Goal: Task Accomplishment & Management: Manage account settings

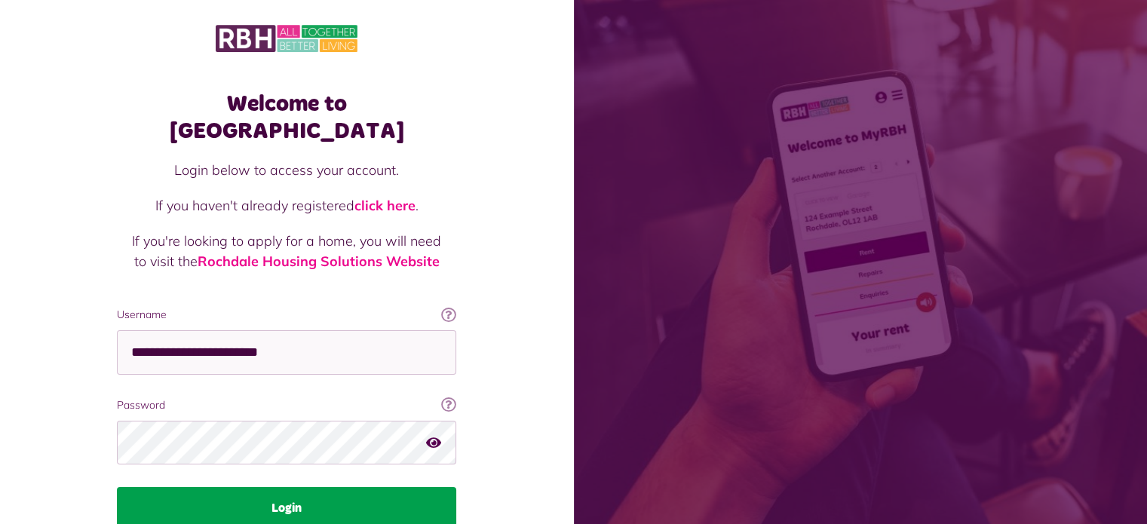
click at [299, 487] on button "Login" at bounding box center [286, 508] width 339 height 42
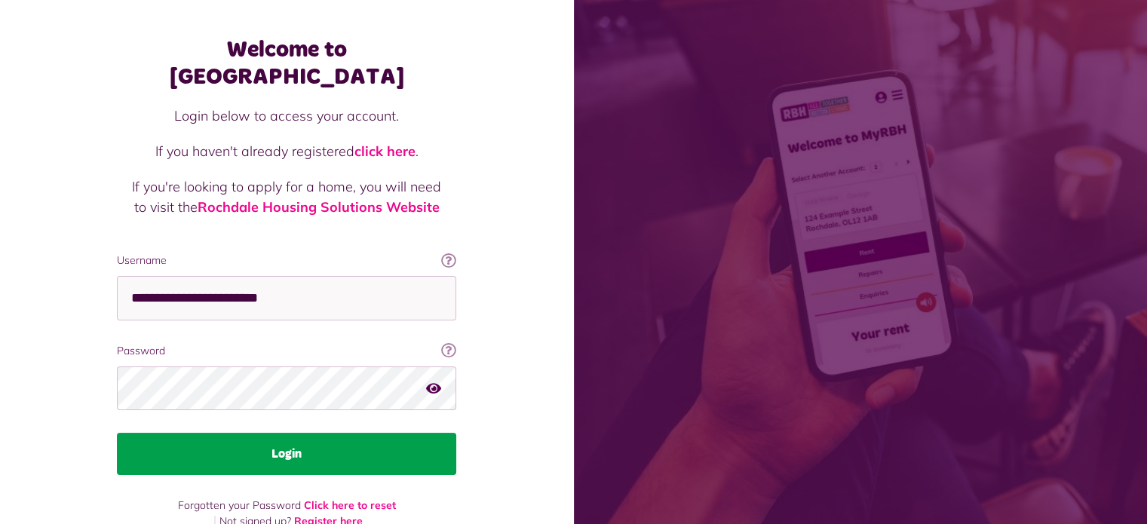
scroll to position [54, 0]
click at [308, 433] on button "Login" at bounding box center [286, 454] width 339 height 42
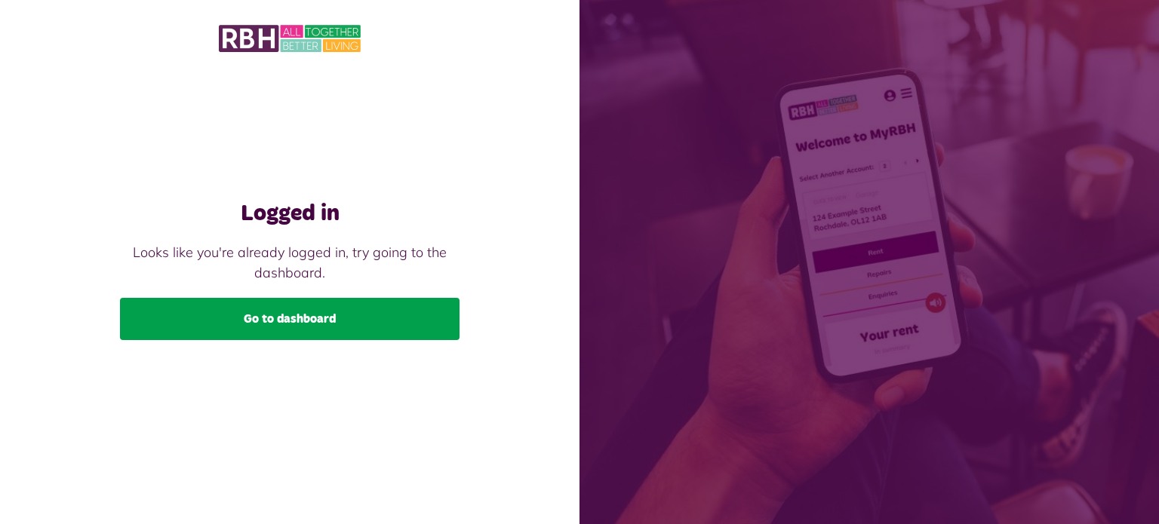
click at [286, 328] on link "Go to dashboard" at bounding box center [289, 319] width 339 height 42
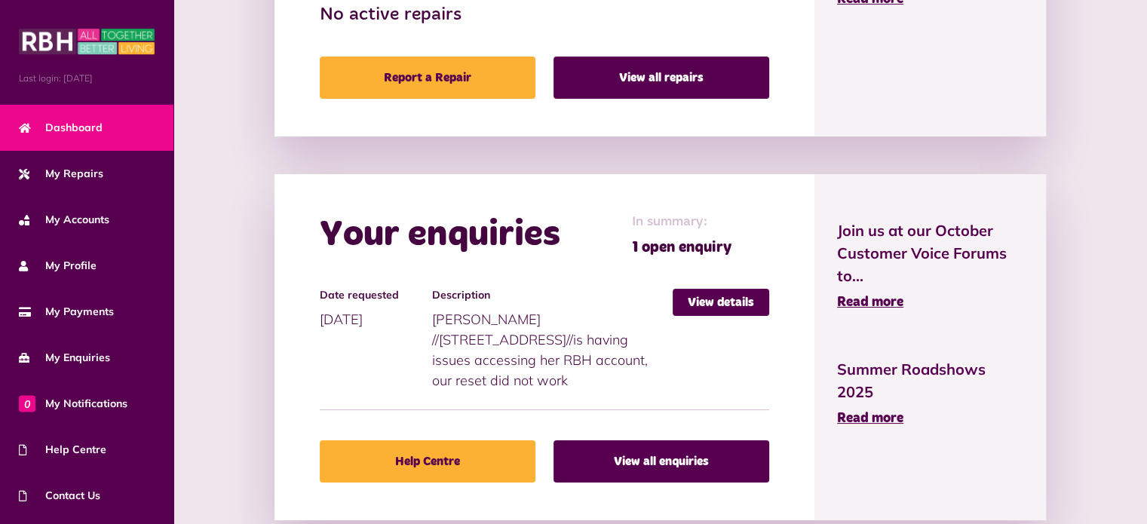
scroll to position [905, 0]
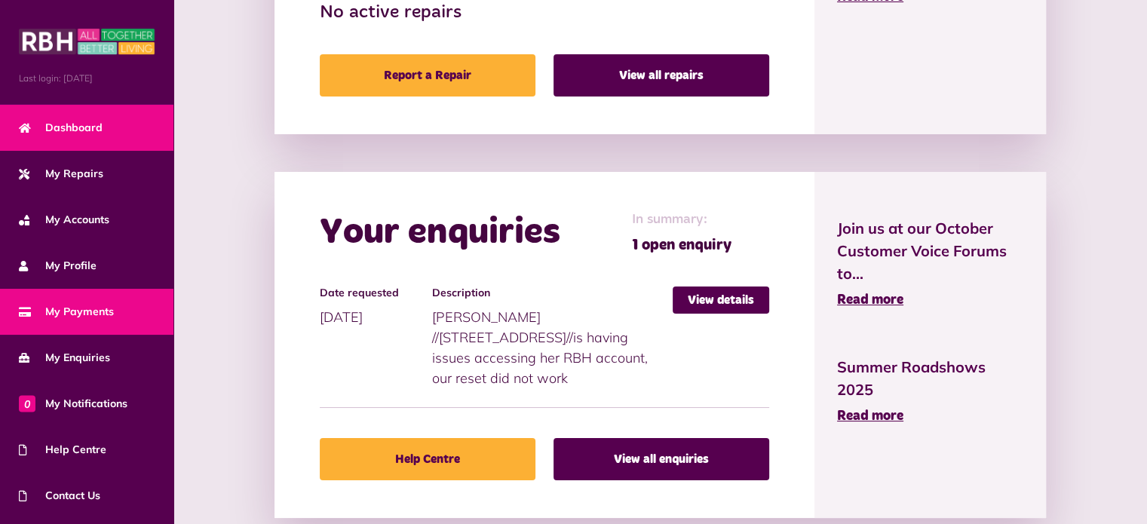
click at [78, 310] on span "My Payments" at bounding box center [66, 312] width 95 height 16
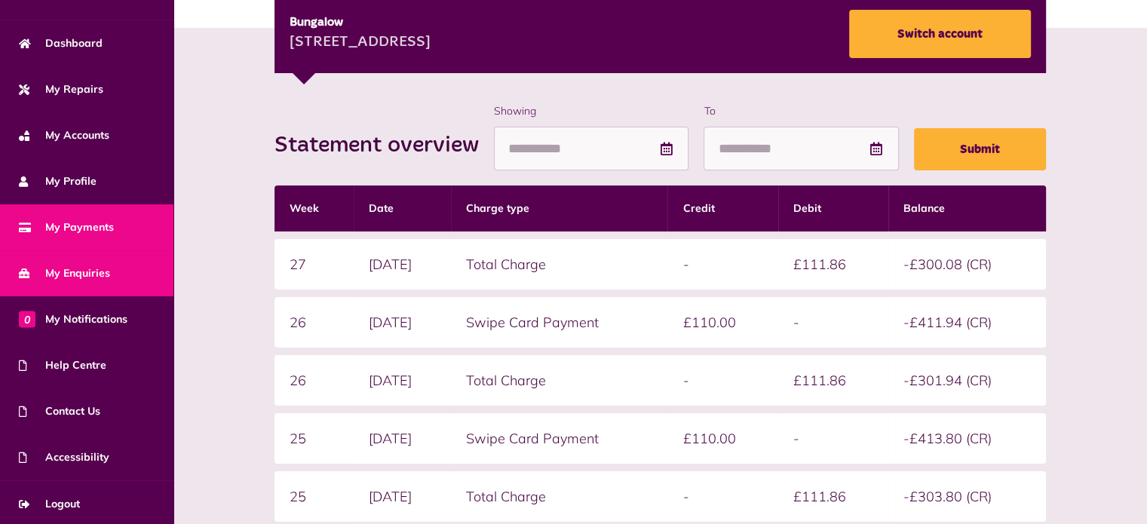
scroll to position [85, 0]
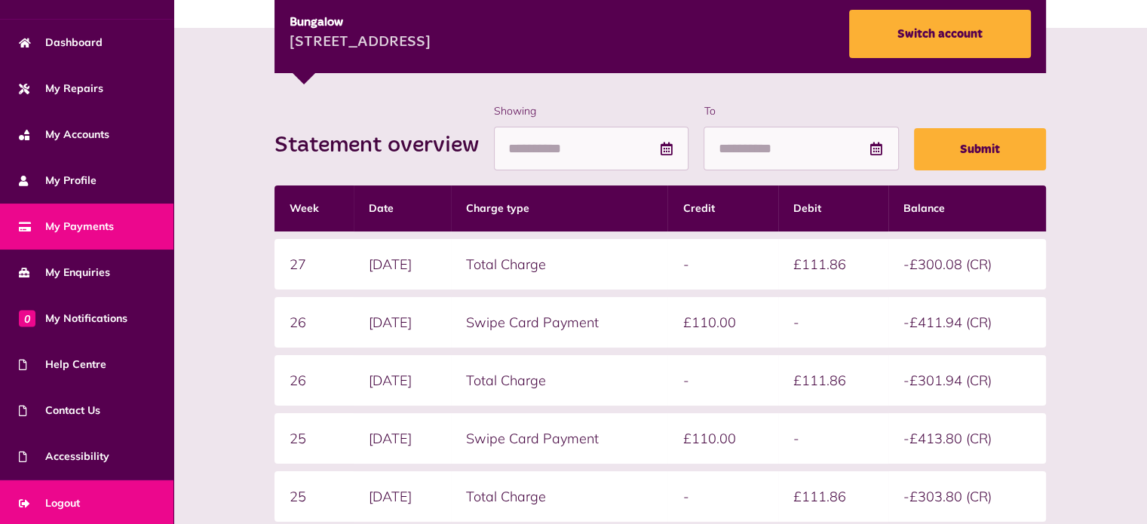
click at [72, 496] on span "Logout" at bounding box center [49, 504] width 61 height 16
